Goal: Check status: Check status

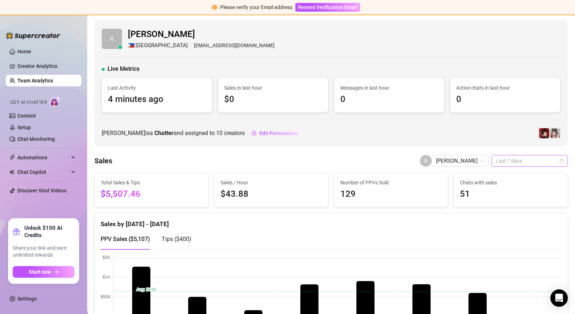
click at [503, 158] on span "Last 7 days" at bounding box center [530, 161] width 68 height 11
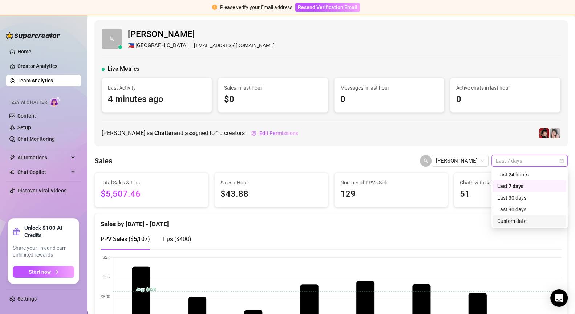
click at [515, 219] on div "Custom date" at bounding box center [529, 221] width 65 height 8
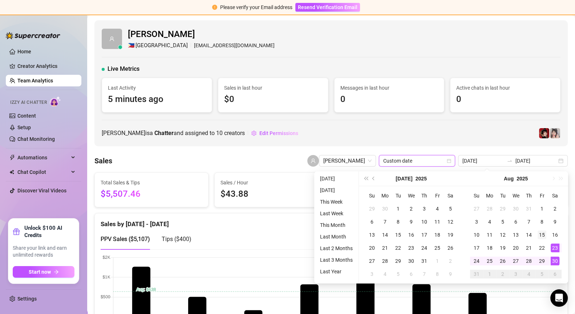
type input "[DATE]"
click at [542, 233] on div "15" at bounding box center [542, 235] width 9 height 9
type input "[DATE]"
click at [532, 234] on div "14" at bounding box center [529, 235] width 9 height 9
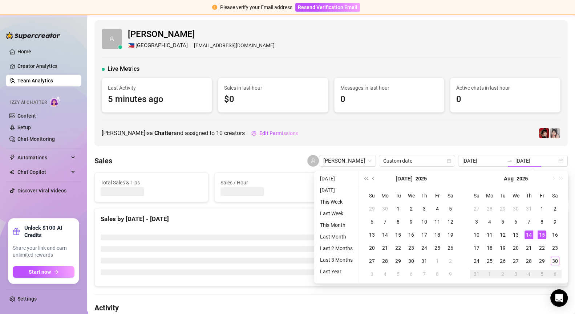
type input "[DATE]"
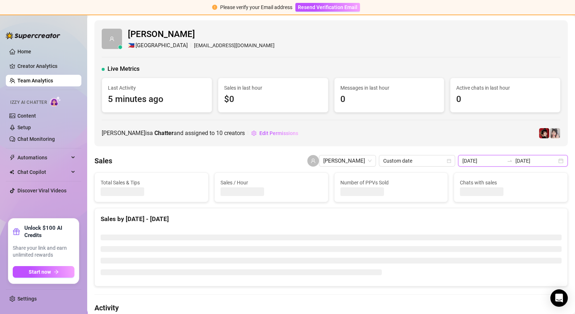
click at [537, 161] on input "[DATE]" at bounding box center [536, 161] width 41 height 8
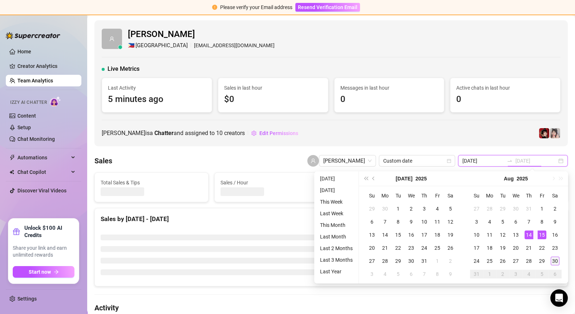
type input "[DATE]"
click at [558, 261] on div "30" at bounding box center [555, 261] width 9 height 9
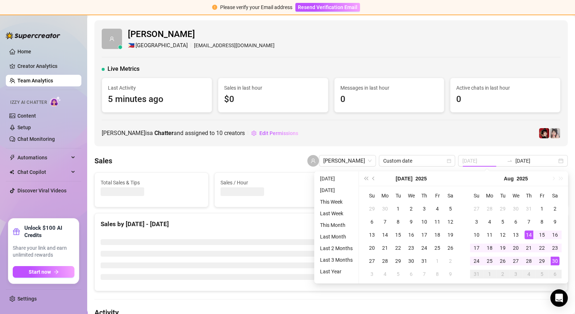
click at [558, 261] on div "30" at bounding box center [555, 261] width 9 height 9
type input "[DATE]"
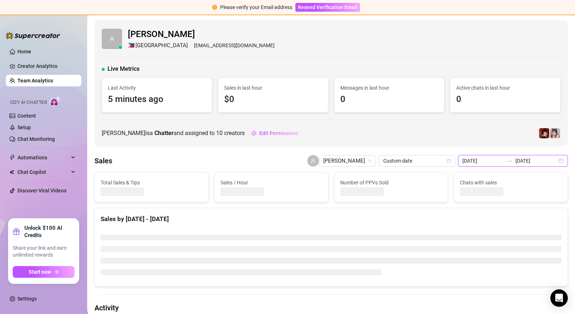
click at [526, 164] on input "[DATE]" at bounding box center [536, 161] width 41 height 8
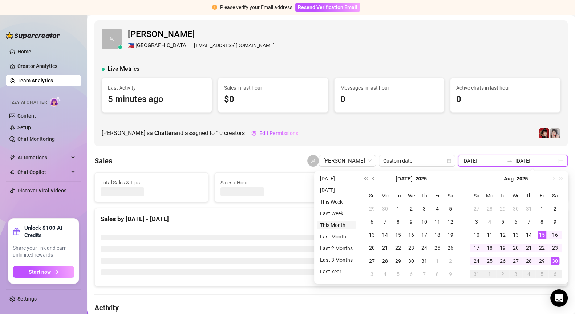
type input "[DATE]"
click at [291, 215] on div "Sales by [DATE] - [DATE]" at bounding box center [331, 219] width 461 height 10
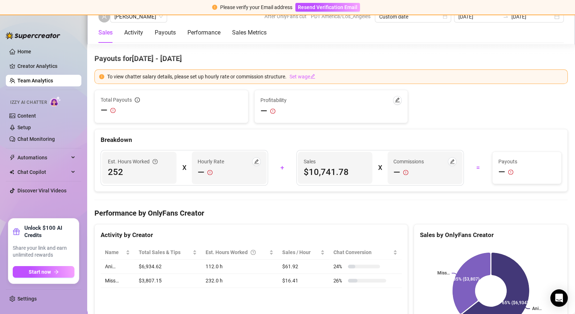
scroll to position [794, 0]
